Goal: Find specific page/section: Find specific page/section

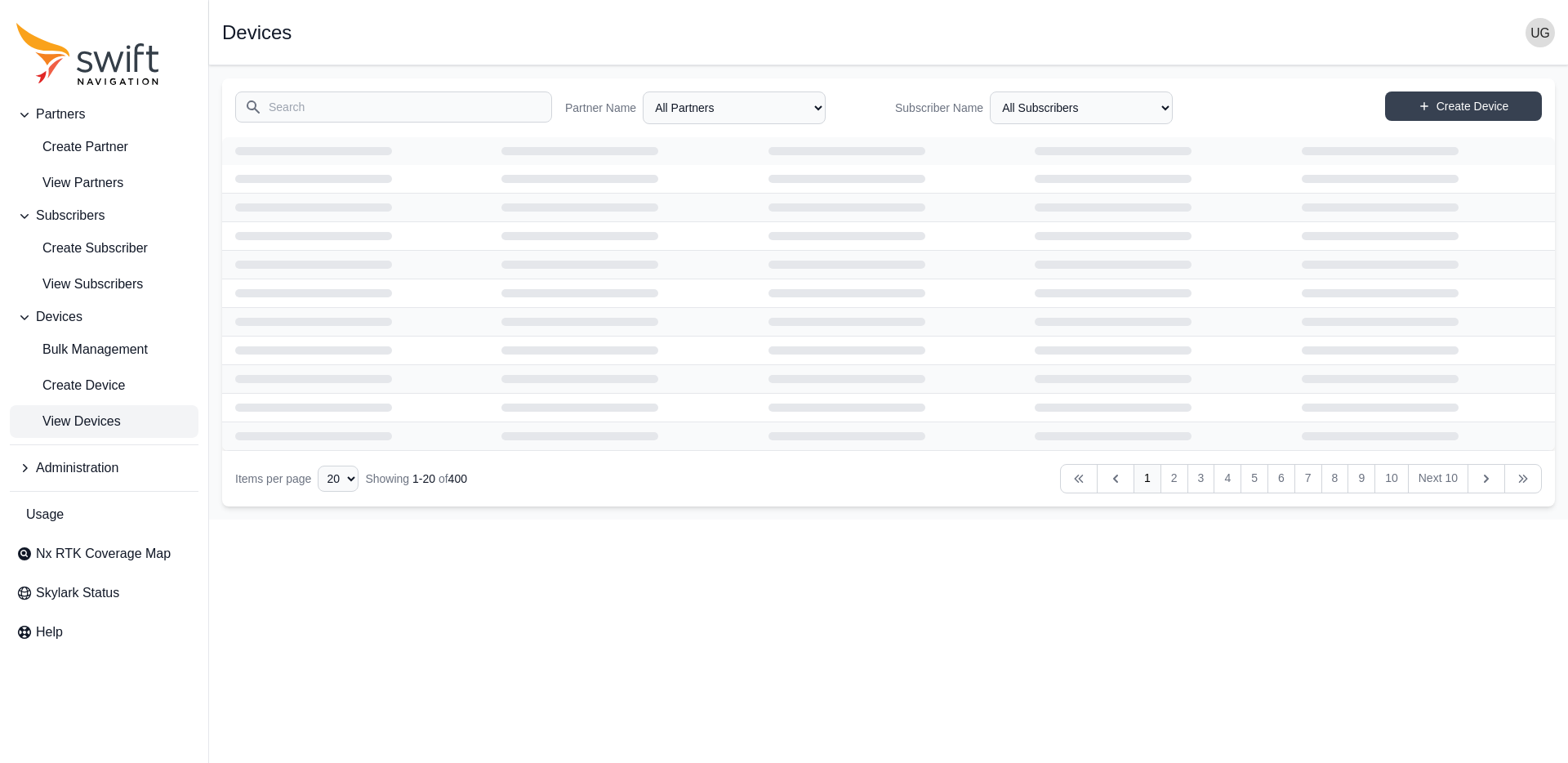
click at [466, 114] on input "Search" at bounding box center [394, 107] width 317 height 31
type input "mammotion"
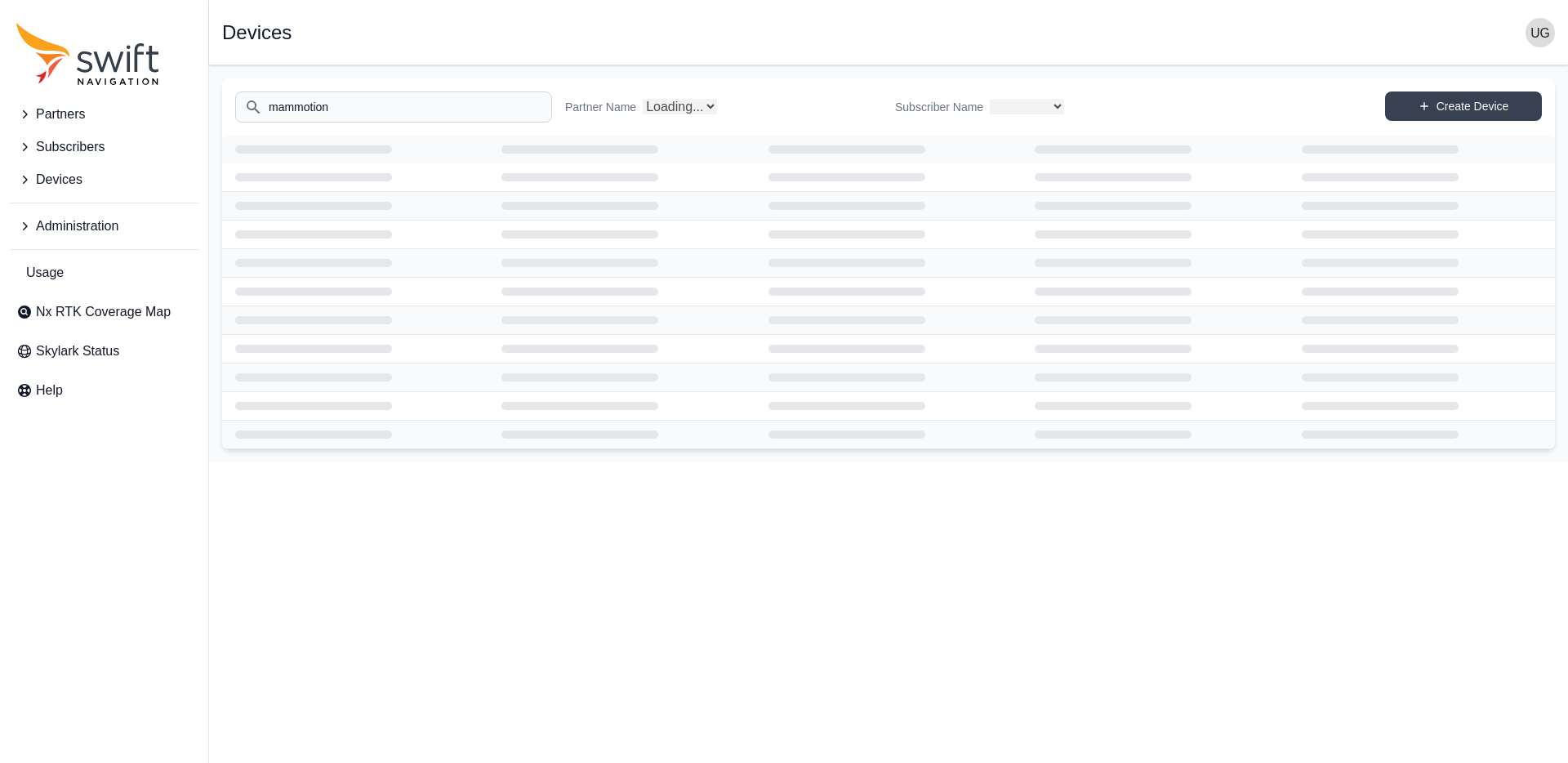
select select
select select "Partner Name"
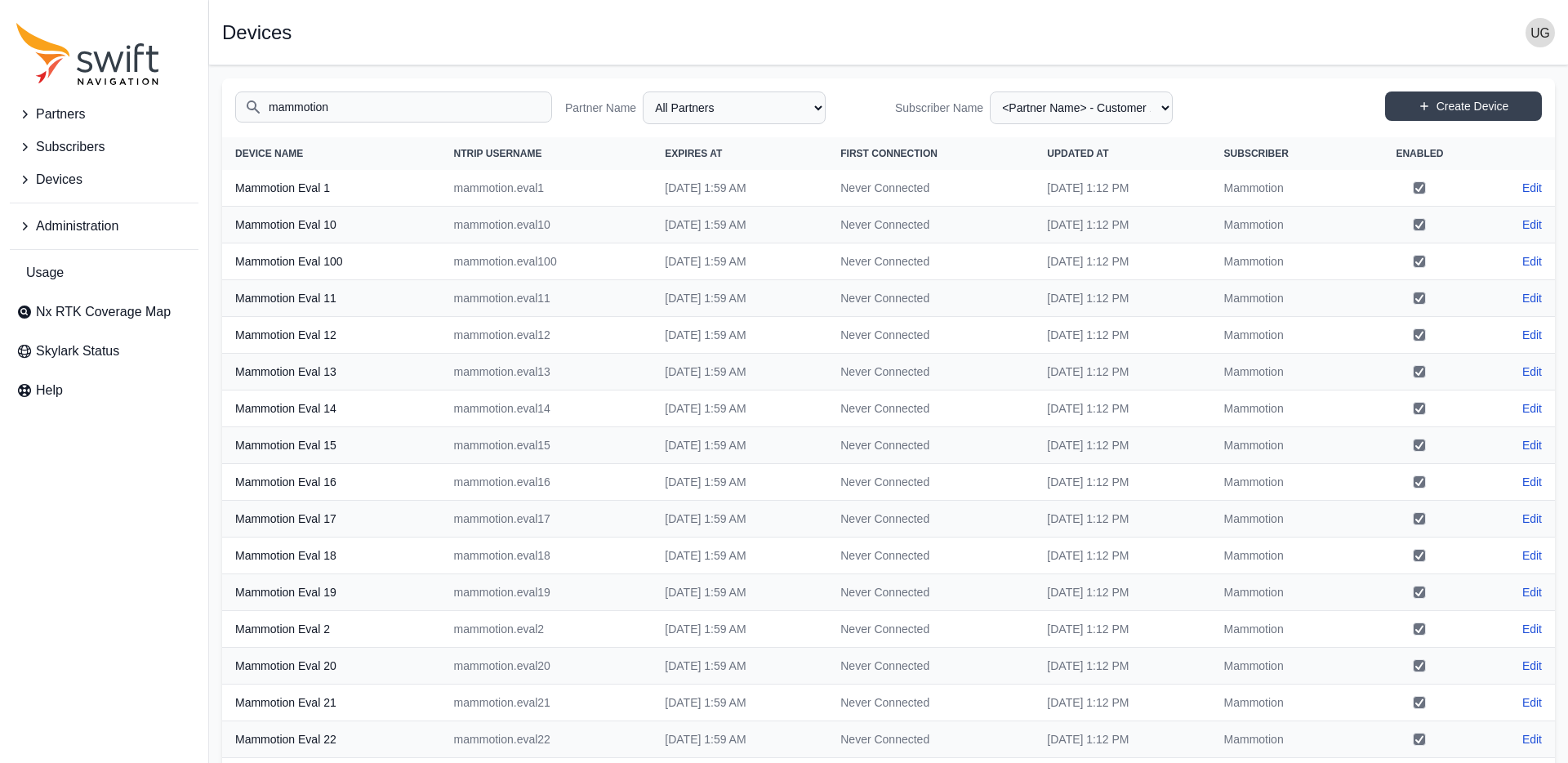
scroll to position [1, 0]
